Goal: Navigation & Orientation: Find specific page/section

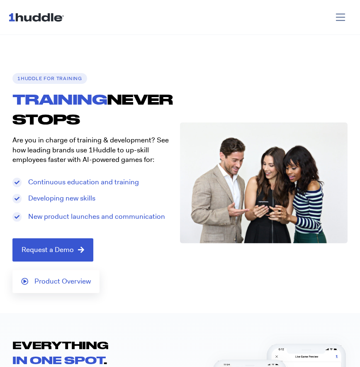
click at [38, 16] on img at bounding box center [37, 17] width 59 height 16
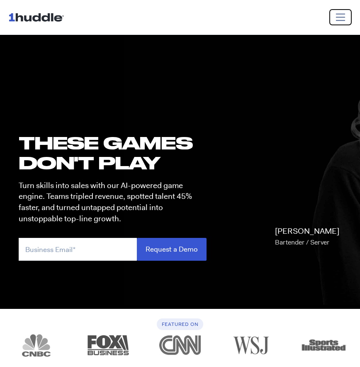
click at [341, 15] on span "Toggle navigation" at bounding box center [341, 17] width 12 height 12
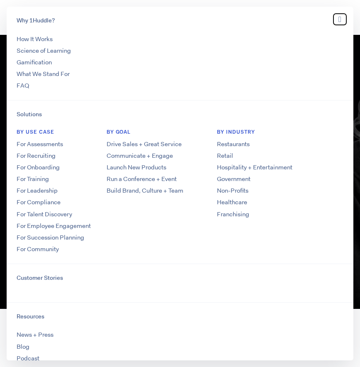
click at [340, 20] on icon "Toggle navigation" at bounding box center [340, 19] width 3 height 9
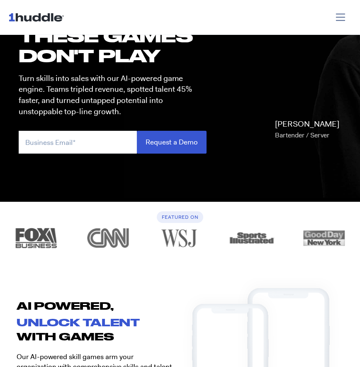
scroll to position [645, 0]
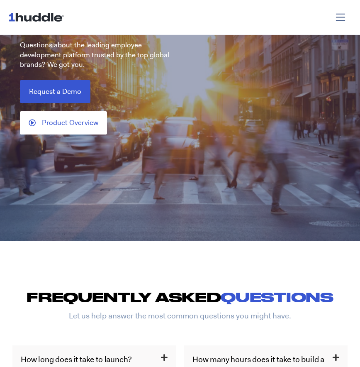
scroll to position [199, 0]
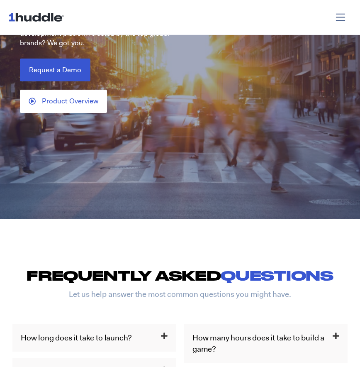
click at [345, 8] on nav "Why 1Huddle? How It Works Science of Learning Gamification What We Stand For FA…" at bounding box center [180, 17] width 360 height 35
click at [341, 16] on span "Toggle navigation" at bounding box center [341, 17] width 12 height 12
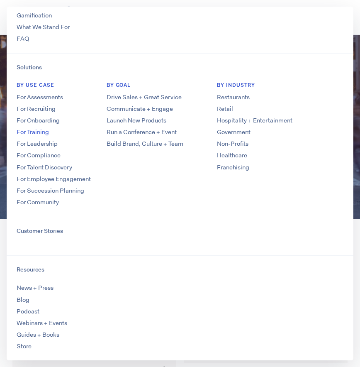
scroll to position [112, 0]
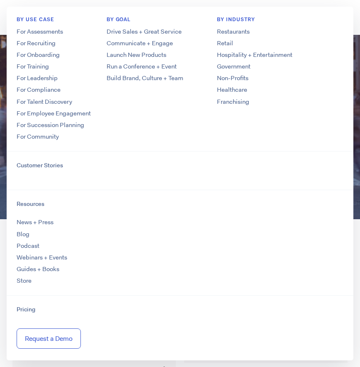
click at [2, 155] on div at bounding box center [180, 26] width 360 height 385
